Goal: Find specific page/section: Find specific page/section

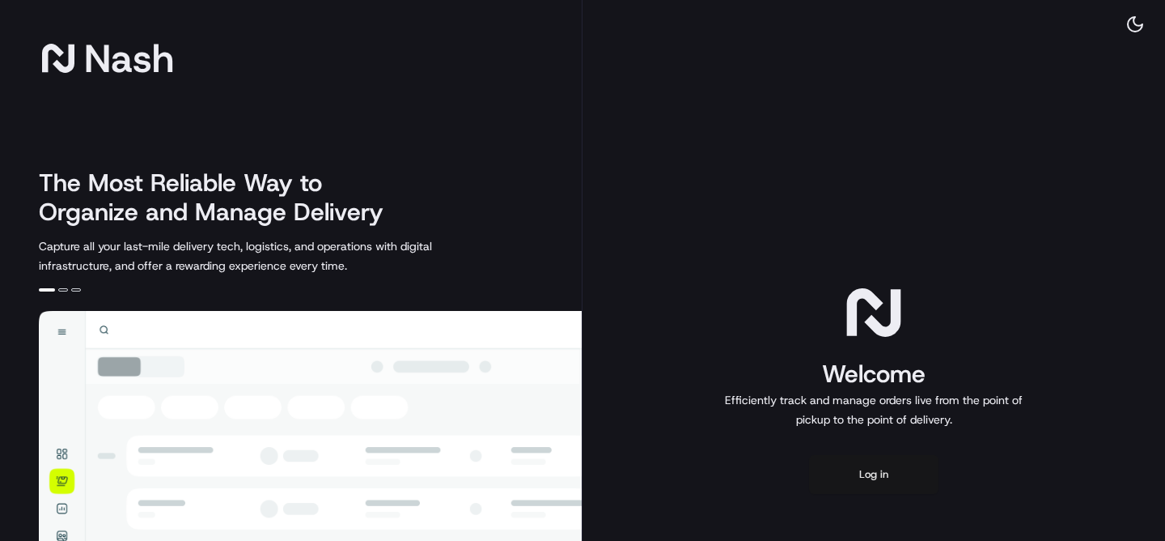
click at [868, 470] on button "Log in" at bounding box center [873, 474] width 129 height 39
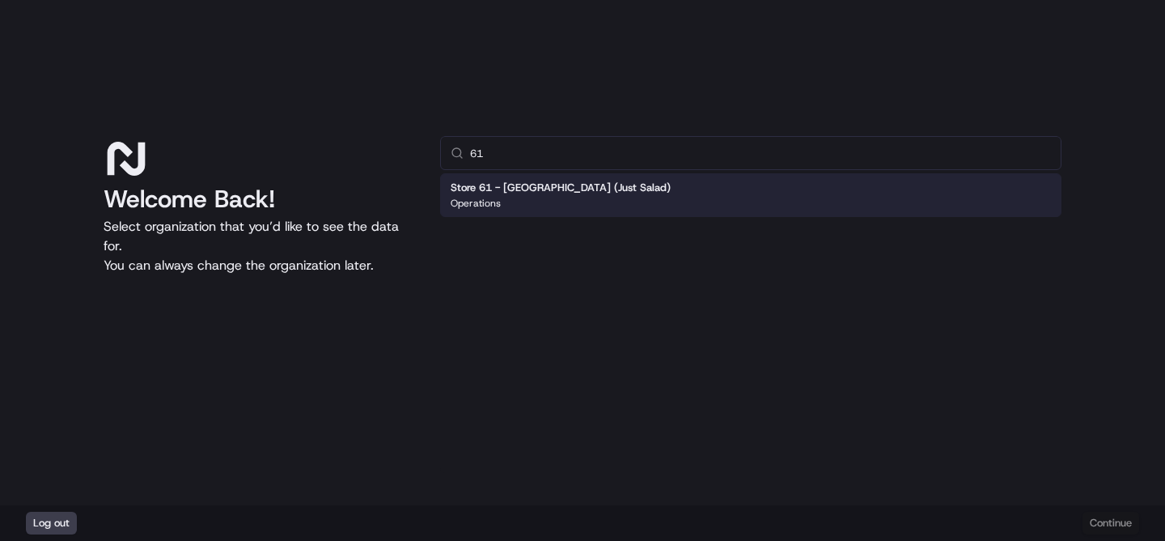
type input "61"
click at [560, 200] on div "Operations" at bounding box center [561, 203] width 220 height 13
click at [1105, 524] on button "Continue" at bounding box center [1111, 522] width 57 height 23
